Goal: Task Accomplishment & Management: Manage account settings

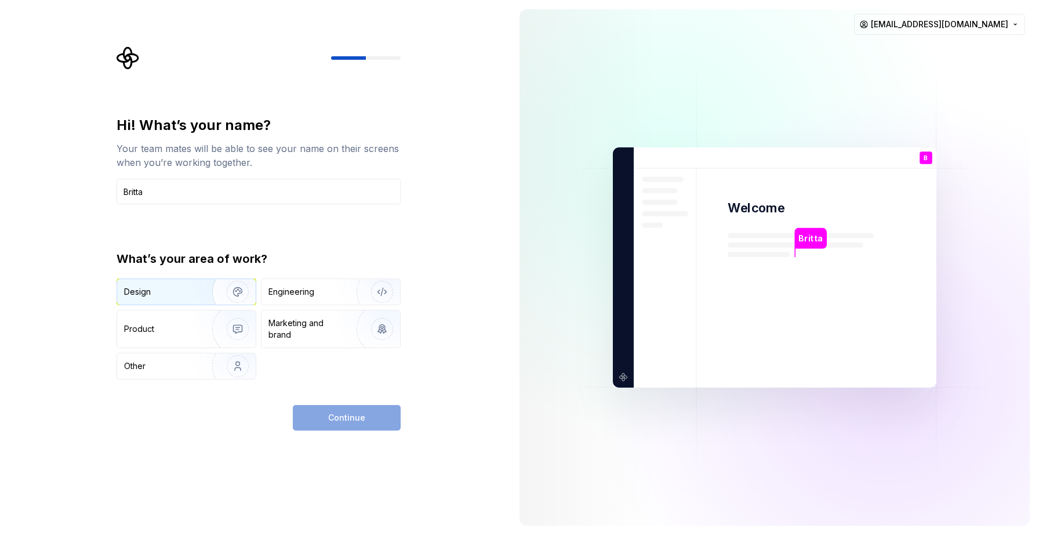
type input "Britta"
click at [170, 297] on div "Design" at bounding box center [160, 292] width 73 height 12
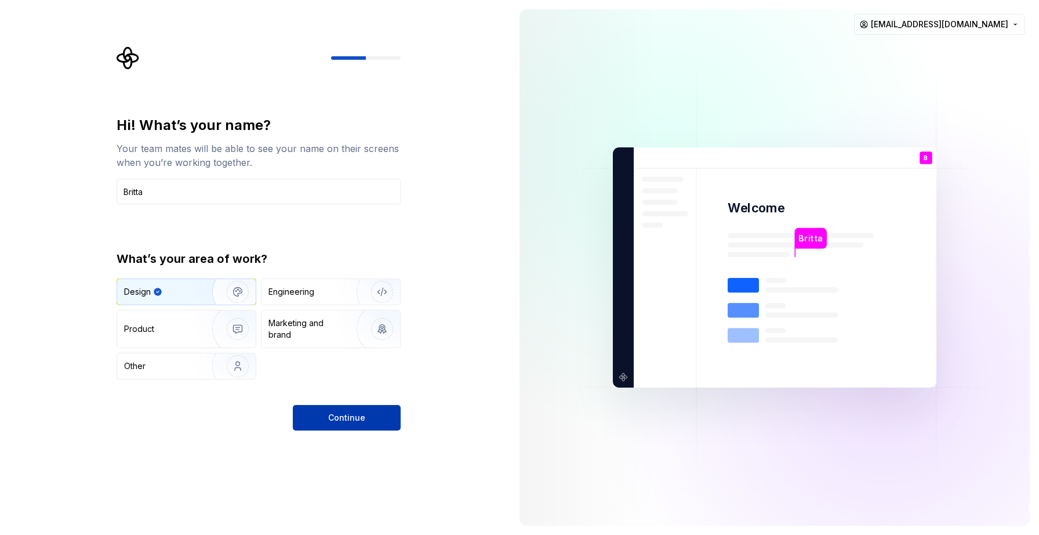
click at [331, 413] on span "Continue" at bounding box center [346, 418] width 37 height 12
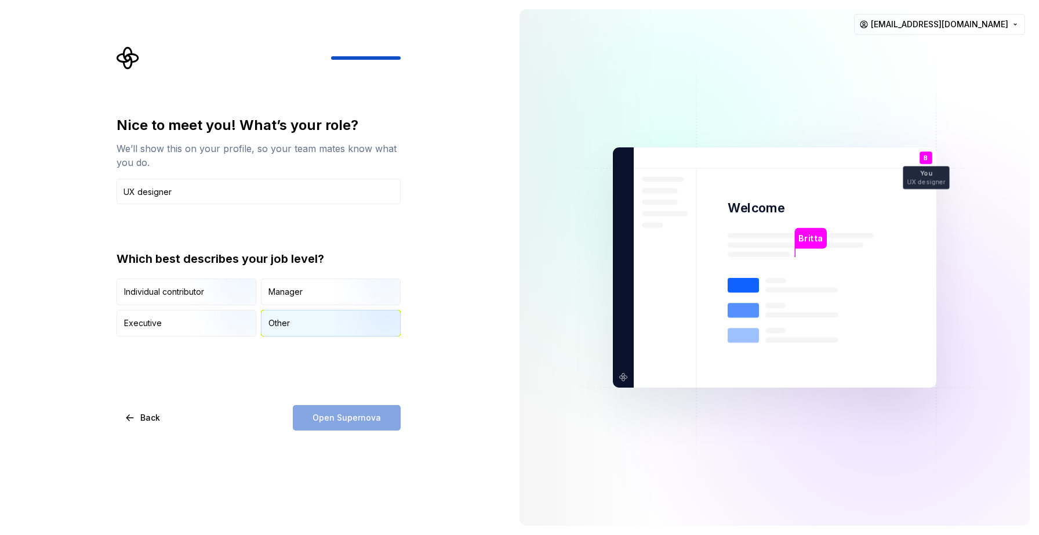
type input "UX designer"
click at [281, 328] on div "Other" at bounding box center [278, 323] width 21 height 12
click at [317, 421] on span "Open Supernova" at bounding box center [347, 418] width 68 height 12
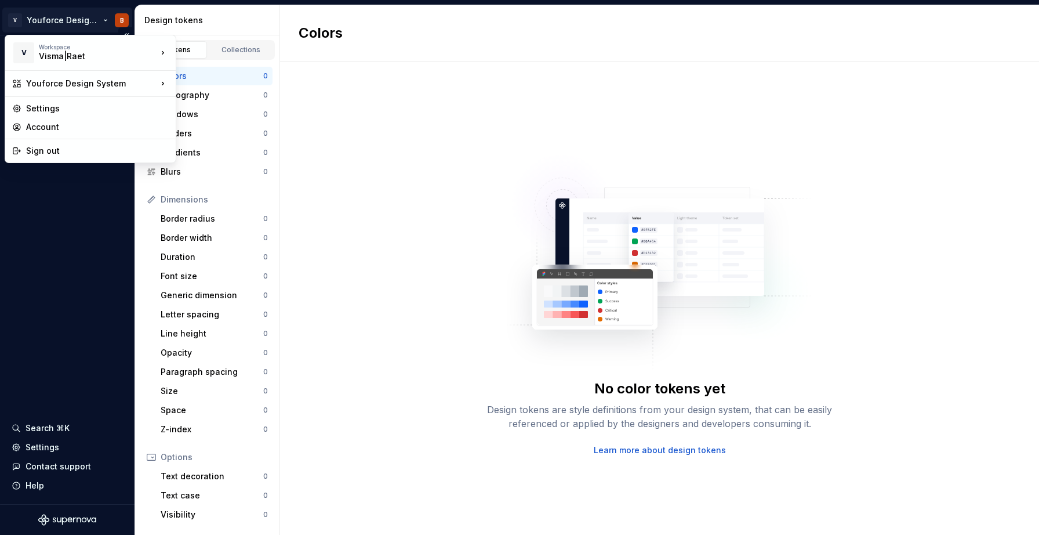
click at [86, 17] on html "V Youforce Design System B Design system data Design tokens Components Assets S…" at bounding box center [519, 267] width 1039 height 535
click at [55, 107] on div "Settings" at bounding box center [97, 109] width 143 height 12
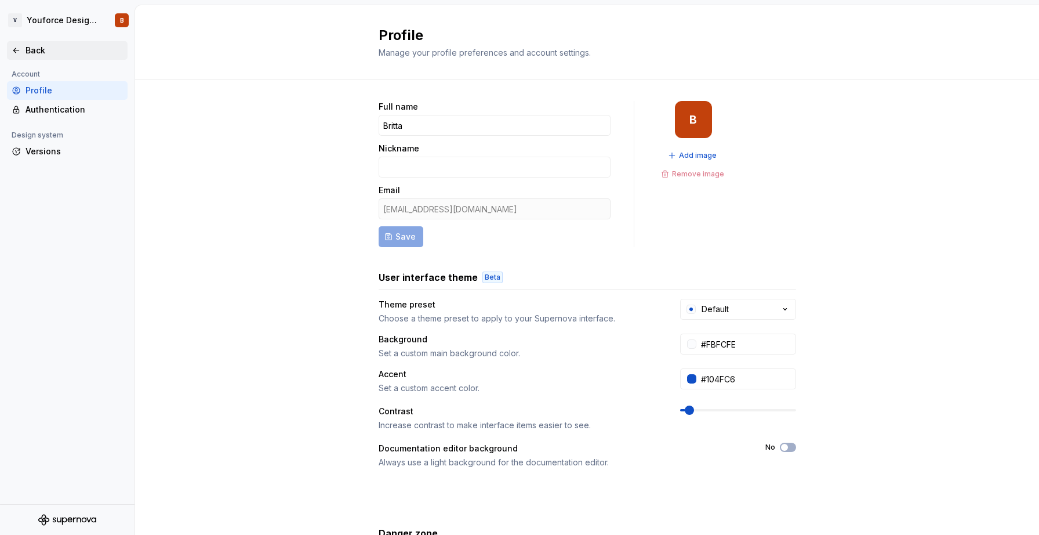
click at [48, 47] on div "Back" at bounding box center [74, 51] width 97 height 12
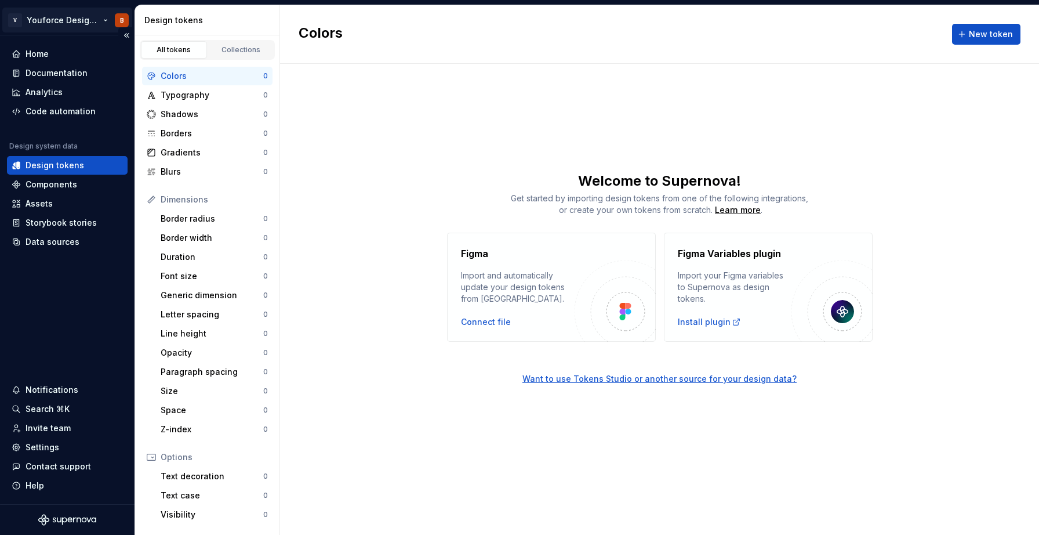
click at [79, 17] on html "V Youforce Design System B Home Documentation Analytics Code automation Design …" at bounding box center [519, 267] width 1039 height 535
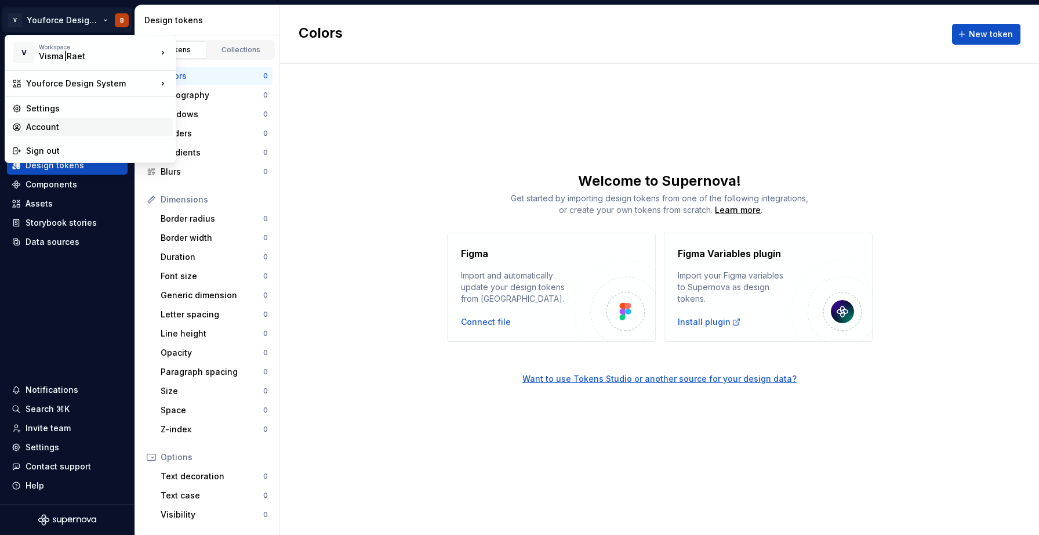
click at [59, 122] on div "Account" at bounding box center [97, 127] width 143 height 12
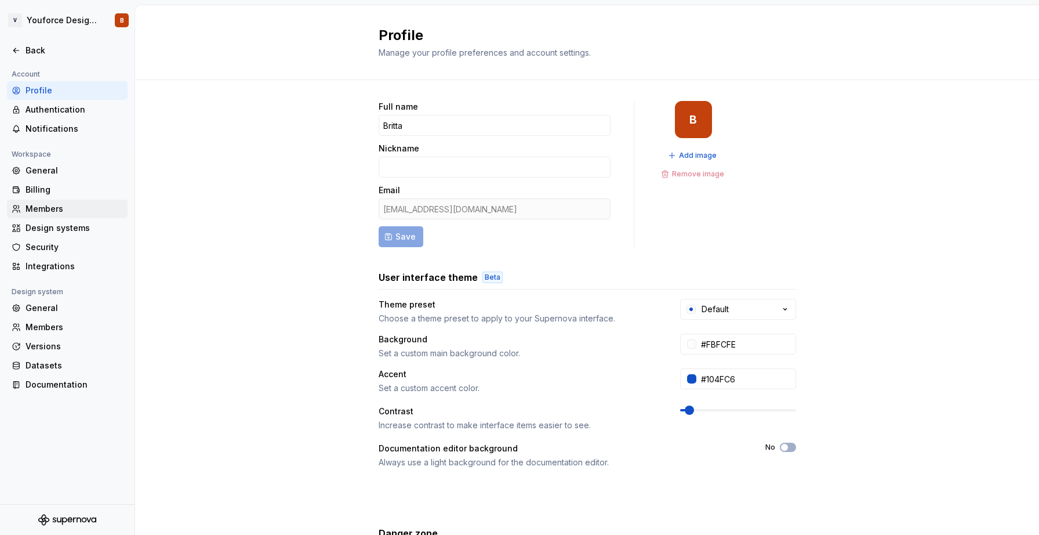
click at [51, 211] on div "Members" at bounding box center [74, 209] width 97 height 12
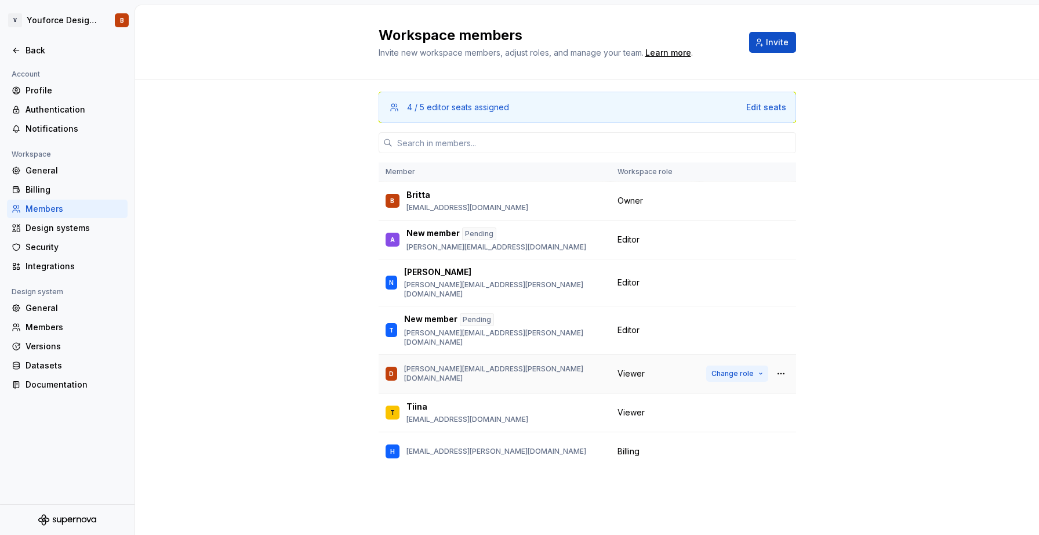
click at [756, 365] on button "Change role" at bounding box center [737, 373] width 62 height 16
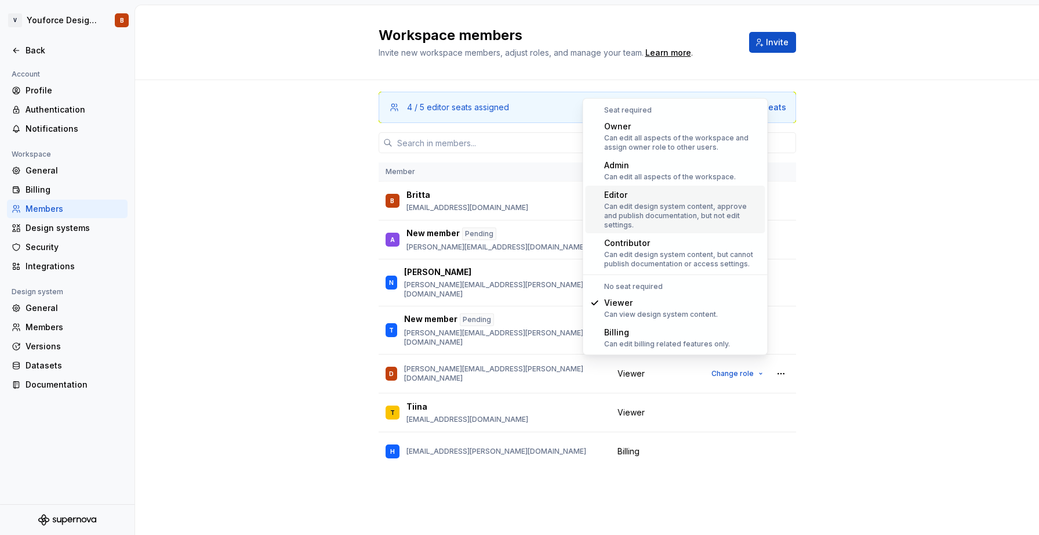
click at [685, 202] on div "Can edit design system content, approve and publish documentation, but not edit…" at bounding box center [682, 216] width 157 height 28
